Goal: Information Seeking & Learning: Learn about a topic

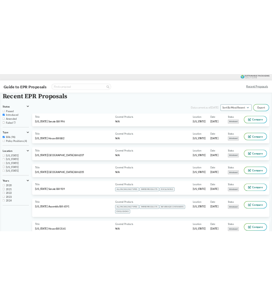
scroll to position [535, 0]
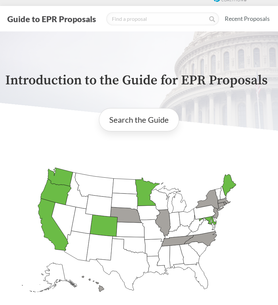
scroll to position [10, 0]
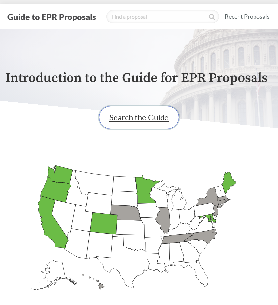
click at [143, 120] on link "Search the Guide" at bounding box center [139, 117] width 80 height 23
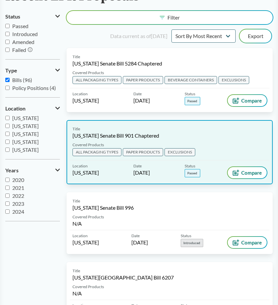
scroll to position [68, 0]
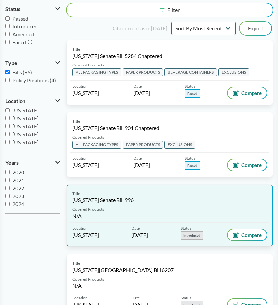
click at [205, 189] on div "Title [US_STATE] Senate Bill 996 Covered Products N/A Location [US_STATE] Date …" at bounding box center [170, 216] width 206 height 62
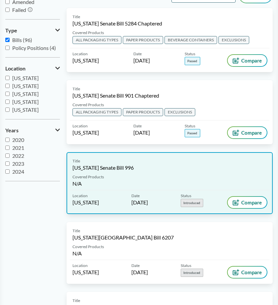
scroll to position [95, 0]
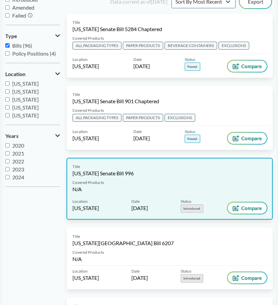
click at [148, 180] on div "Covered Products N/A" at bounding box center [170, 188] width 200 height 16
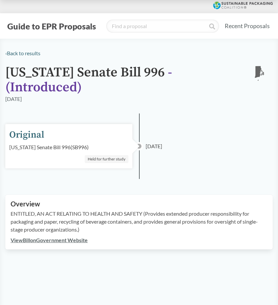
click at [228, 180] on div "‹ Back to results [US_STATE] Senate Bill 996 - ( Introduced ) RI [DATE] Origina…" at bounding box center [139, 149] width 278 height 200
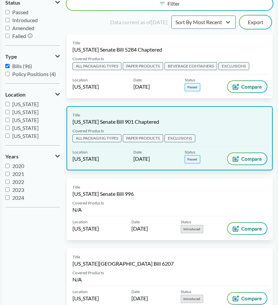
scroll to position [152, 0]
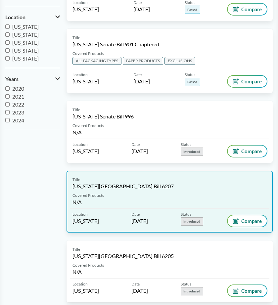
click at [157, 191] on div "Title [US_STATE][GEOGRAPHIC_DATA] Bill 6207 Covered Products N/A Location [US_S…" at bounding box center [170, 202] width 206 height 62
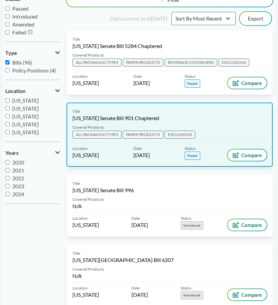
scroll to position [78, 0]
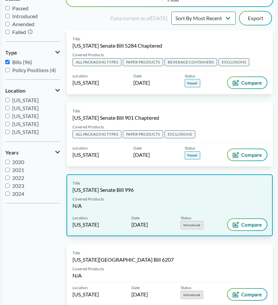
click at [156, 188] on div "Title [US_STATE] Senate Bill 996" at bounding box center [169, 186] width 194 height 13
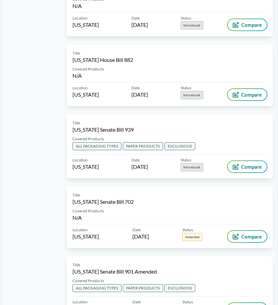
scroll to position [419, 0]
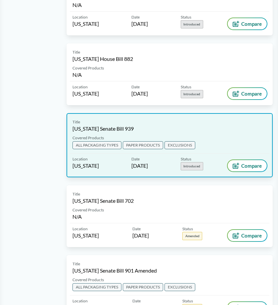
click at [172, 126] on div "Title [US_STATE] Senate Bill 939" at bounding box center [169, 125] width 194 height 13
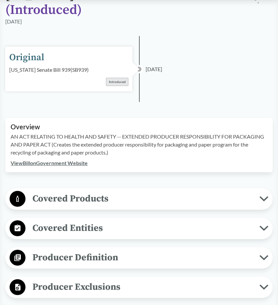
scroll to position [88, 0]
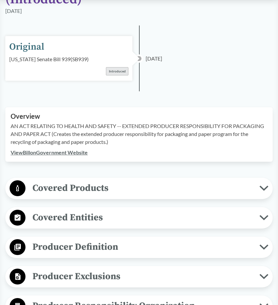
click at [254, 184] on span "Covered Products" at bounding box center [142, 188] width 234 height 15
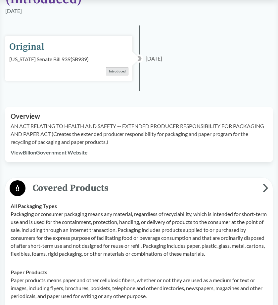
click at [264, 190] on icon at bounding box center [266, 188] width 6 height 9
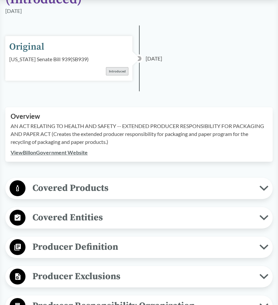
scroll to position [0, 0]
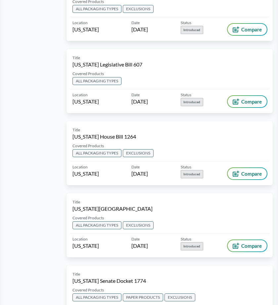
scroll to position [1270, 0]
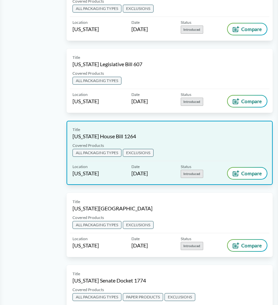
click at [181, 151] on div "Covered Products ALL PACKAGING TYPES EXCLUSIONS" at bounding box center [170, 152] width 200 height 19
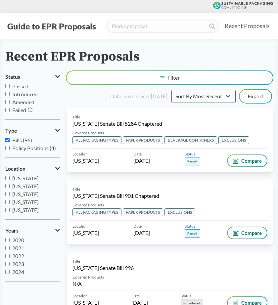
click at [58, 166] on icon at bounding box center [57, 168] width 5 height 5
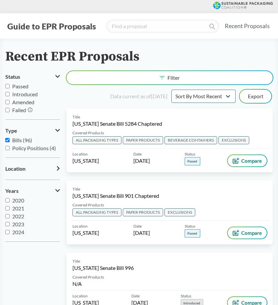
click at [58, 166] on icon at bounding box center [58, 168] width 3 height 5
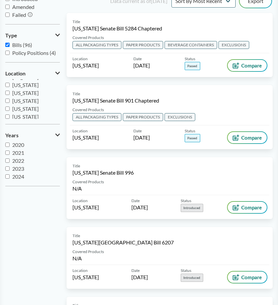
scroll to position [45, 0]
click at [25, 109] on span "[US_STATE]" at bounding box center [25, 110] width 26 height 6
click at [10, 109] on input "[US_STATE]" at bounding box center [7, 110] width 4 height 4
checkbox input "true"
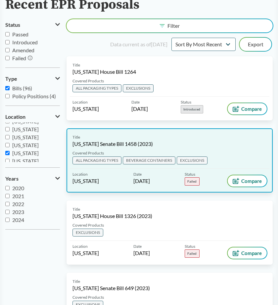
scroll to position [53, 0]
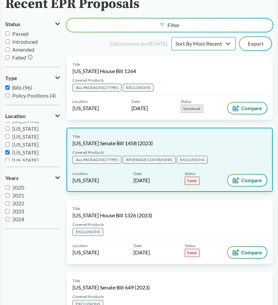
click at [187, 139] on div "Title [US_STATE] Senate Bill 1458 (2023)" at bounding box center [169, 140] width 194 height 13
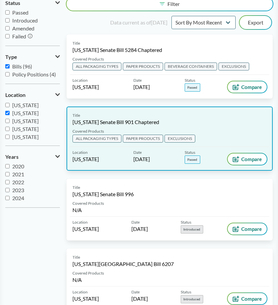
scroll to position [74, 0]
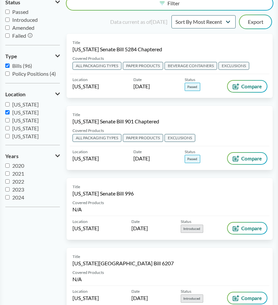
click at [12, 112] on span "[US_STATE]" at bounding box center [25, 112] width 26 height 6
click at [10, 112] on input "[US_STATE]" at bounding box center [7, 112] width 4 height 4
click at [12, 112] on span "[US_STATE]" at bounding box center [25, 112] width 26 height 6
click at [10, 112] on input "[US_STATE]" at bounding box center [7, 112] width 4 height 4
click at [7, 113] on input "[US_STATE]" at bounding box center [7, 112] width 4 height 4
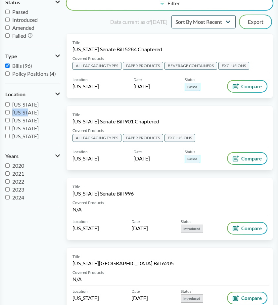
click at [16, 113] on span "[US_STATE]" at bounding box center [25, 112] width 26 height 6
click at [10, 113] on input "[US_STATE]" at bounding box center [7, 112] width 4 height 4
checkbox input "true"
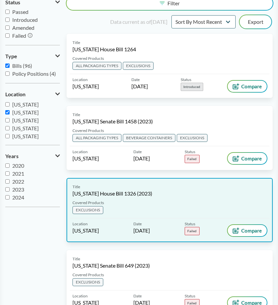
click at [67, 223] on div "Title [US_STATE] House Bill 1326 (2023) Covered Products EXCLUSIONS Location [U…" at bounding box center [170, 210] width 206 height 64
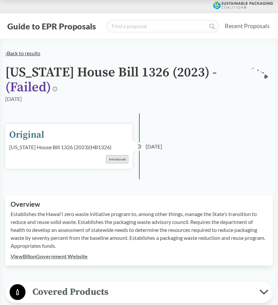
click at [27, 50] on link "‹ Back to results" at bounding box center [22, 53] width 35 height 6
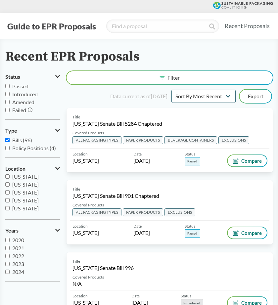
scroll to position [60, 0]
click at [23, 190] on span "[US_STATE]" at bounding box center [25, 190] width 26 height 6
click at [10, 190] on input "[US_STATE]" at bounding box center [7, 190] width 4 height 4
checkbox input "true"
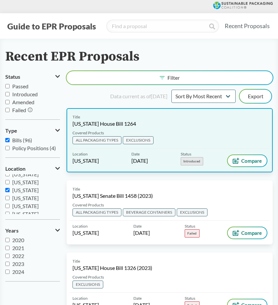
click at [205, 140] on div "Covered Products ALL PACKAGING TYPES EXCLUSIONS" at bounding box center [170, 139] width 200 height 19
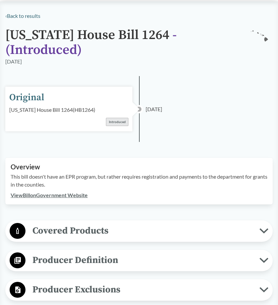
scroll to position [39, 0]
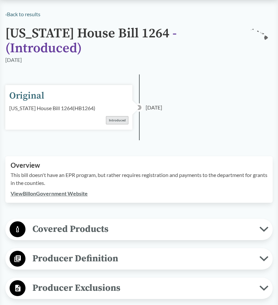
click at [262, 221] on button "Covered Products" at bounding box center [139, 229] width 263 height 17
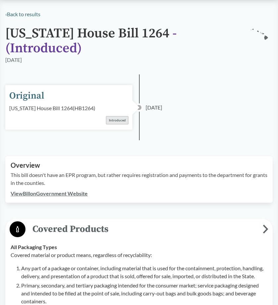
click at [260, 222] on span "Covered Products" at bounding box center [143, 229] width 237 height 15
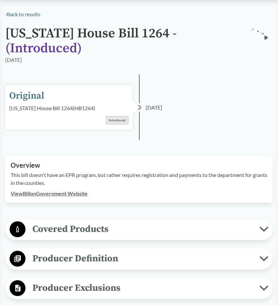
scroll to position [0, 0]
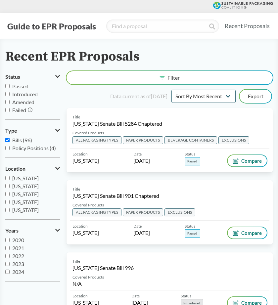
click at [88, 97] on div "Data current as of [DATE] Sort By Most Recent Sort By Status Export" at bounding box center [173, 96] width 198 height 16
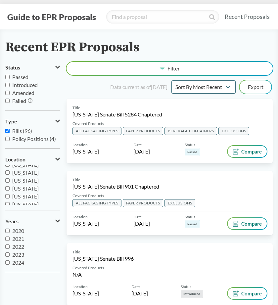
scroll to position [116, 0]
click at [29, 85] on span "Introduced" at bounding box center [24, 85] width 25 height 6
click at [10, 85] on input "Introduced" at bounding box center [7, 85] width 4 height 4
checkbox input "true"
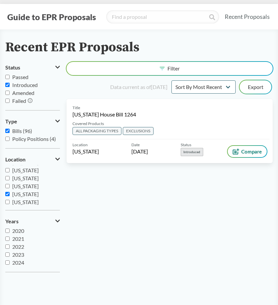
scroll to position [46, 0]
click at [23, 192] on span "[US_STATE]" at bounding box center [25, 195] width 26 height 6
click at [10, 193] on input "[US_STATE]" at bounding box center [7, 195] width 4 height 4
checkbox input "false"
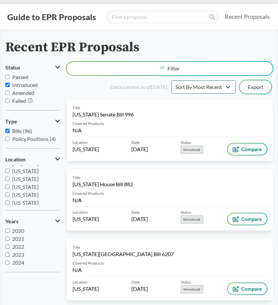
scroll to position [0, 0]
click at [16, 85] on span "Introduced" at bounding box center [24, 85] width 25 height 6
click at [10, 85] on input "Introduced" at bounding box center [7, 85] width 4 height 4
checkbox input "false"
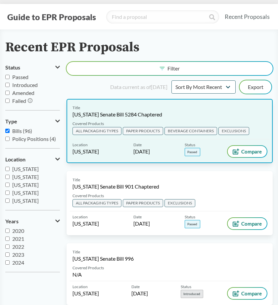
click at [181, 117] on div "Title [US_STATE] Senate Bill 5284 Chaptered" at bounding box center [169, 111] width 194 height 13
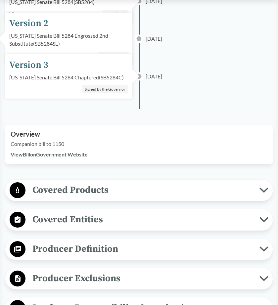
scroll to position [176, 0]
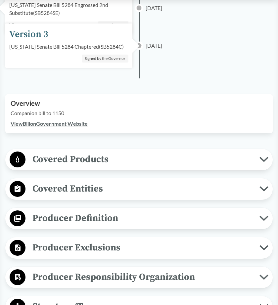
click at [198, 154] on span "Covered Products" at bounding box center [142, 159] width 234 height 15
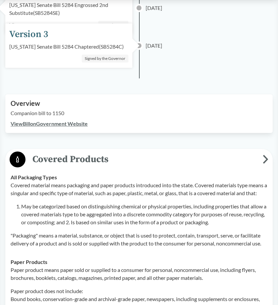
click at [198, 154] on span "Covered Products" at bounding box center [143, 159] width 237 height 15
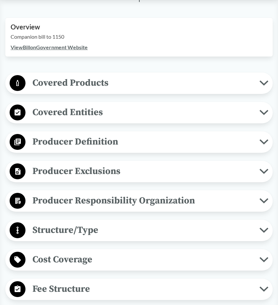
scroll to position [268, 0]
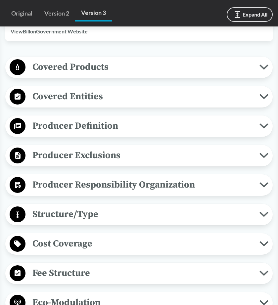
click at [260, 186] on icon at bounding box center [263, 184] width 9 height 5
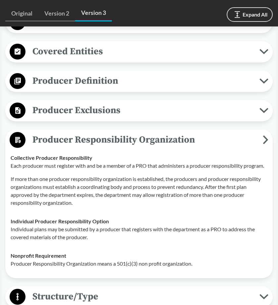
scroll to position [316, 0]
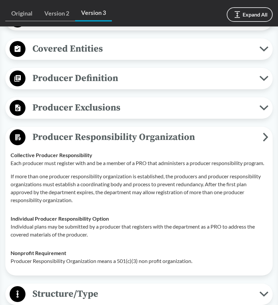
click at [255, 135] on span "Producer Responsibility Organization" at bounding box center [143, 137] width 237 height 15
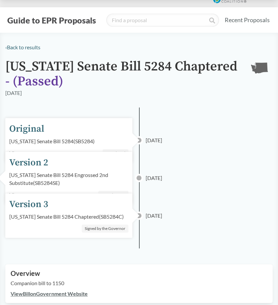
scroll to position [0, 0]
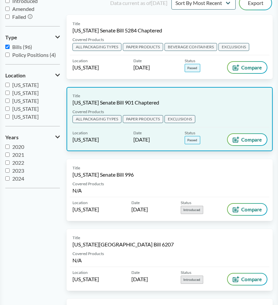
scroll to position [93, 0]
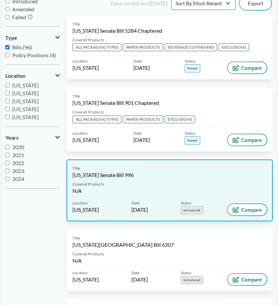
click at [173, 187] on div "Covered Products N/A" at bounding box center [170, 189] width 200 height 16
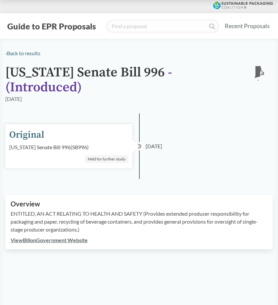
click at [274, 111] on div "‹ Back to results [US_STATE] Senate Bill 996 - ( Introduced ) RI [DATE] Origina…" at bounding box center [139, 149] width 278 height 200
